Goal: Task Accomplishment & Management: Use online tool/utility

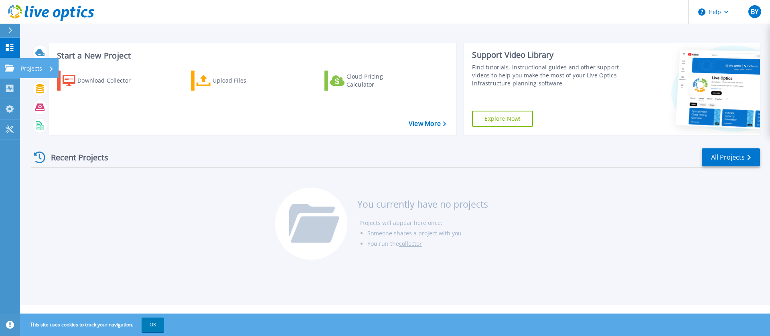
click at [11, 68] on icon at bounding box center [10, 68] width 10 height 7
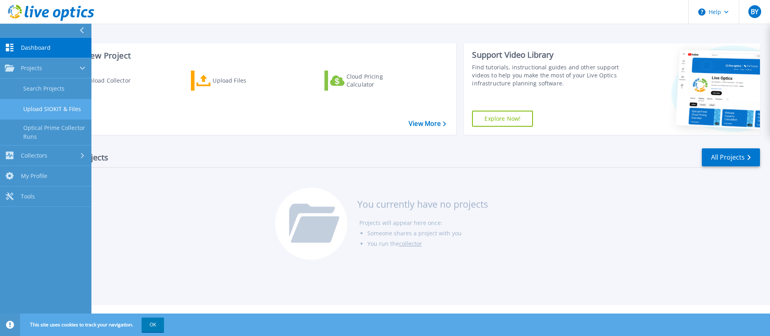
click at [57, 105] on link "Upload SIOKIT & Files" at bounding box center [45, 109] width 91 height 20
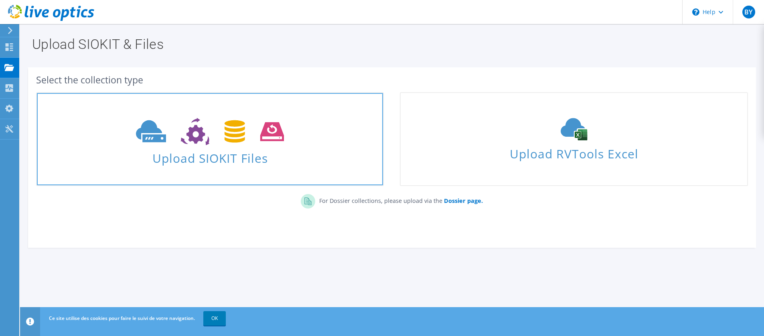
click at [232, 140] on use at bounding box center [210, 132] width 148 height 28
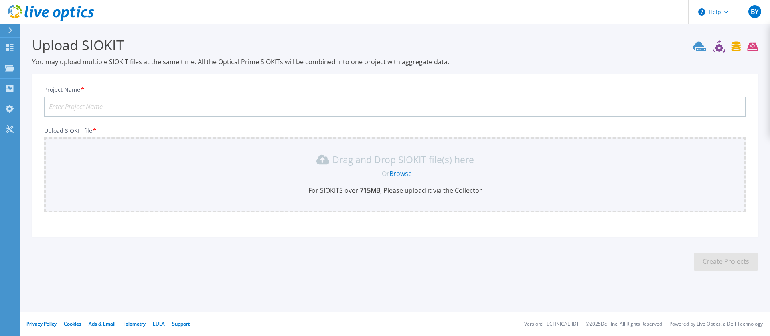
click at [399, 175] on link "Browse" at bounding box center [400, 173] width 22 height 9
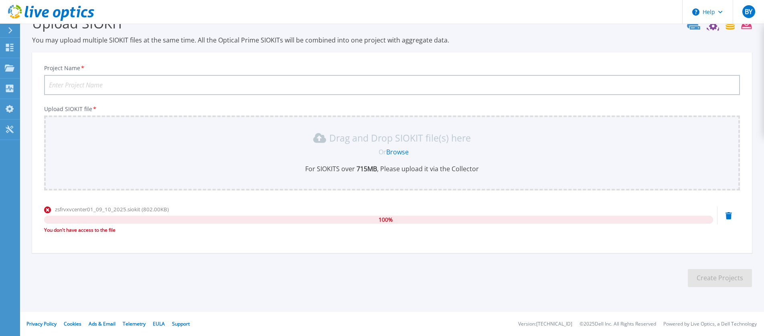
scroll to position [16, 0]
